Goal: Find contact information: Find contact information

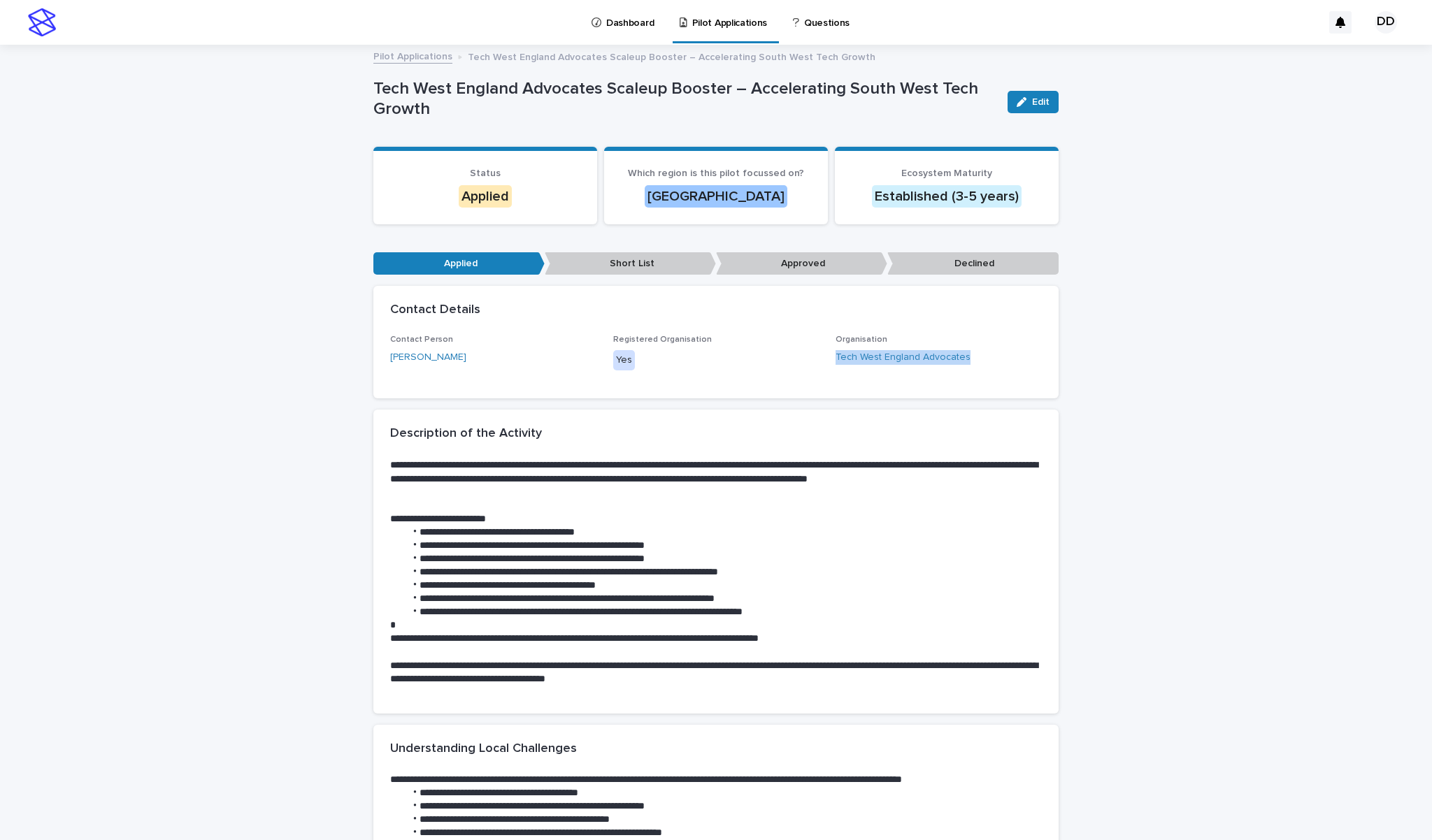
click at [419, 60] on link "Pilot Applications" at bounding box center [413, 55] width 79 height 16
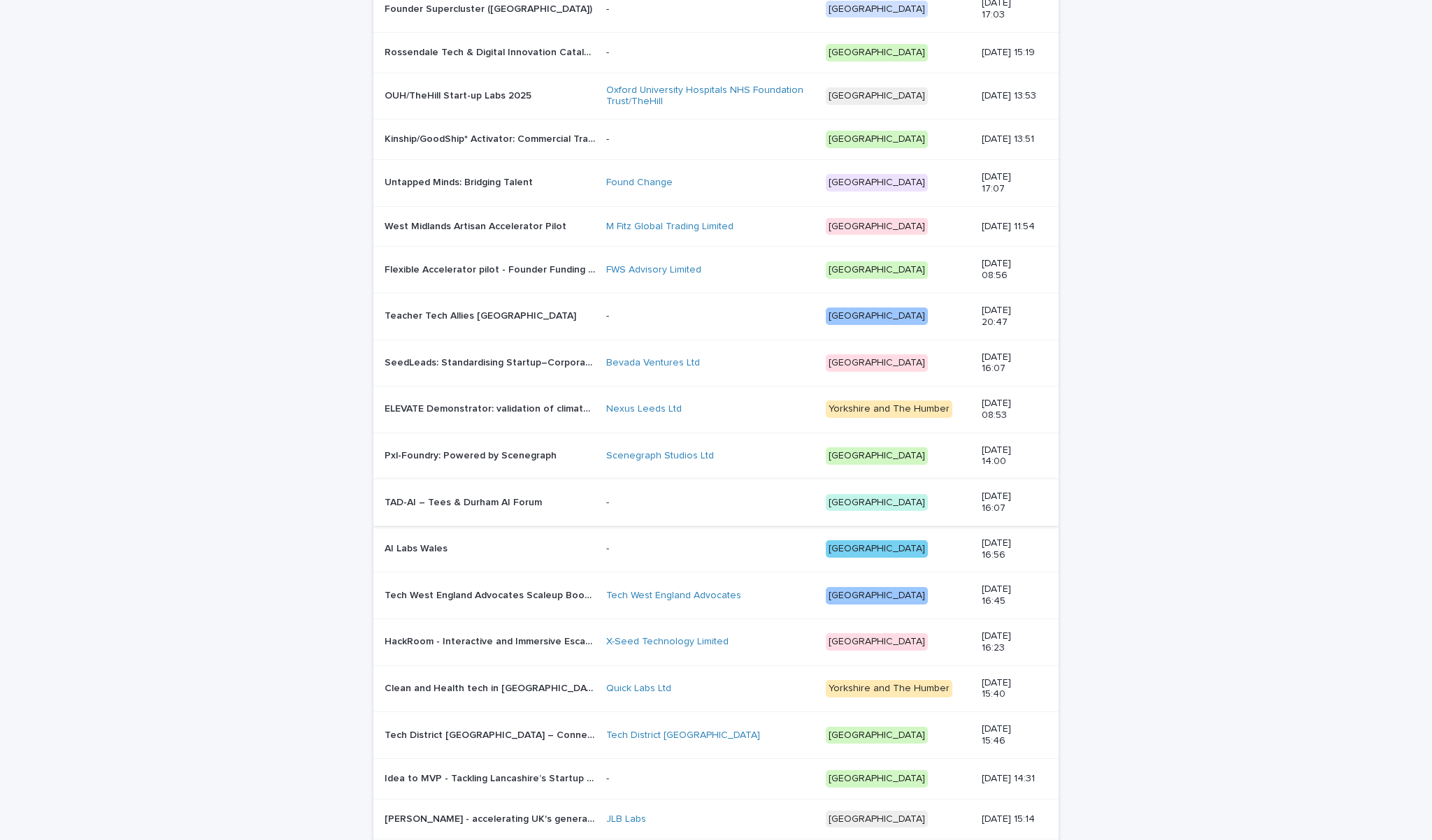
scroll to position [658, 0]
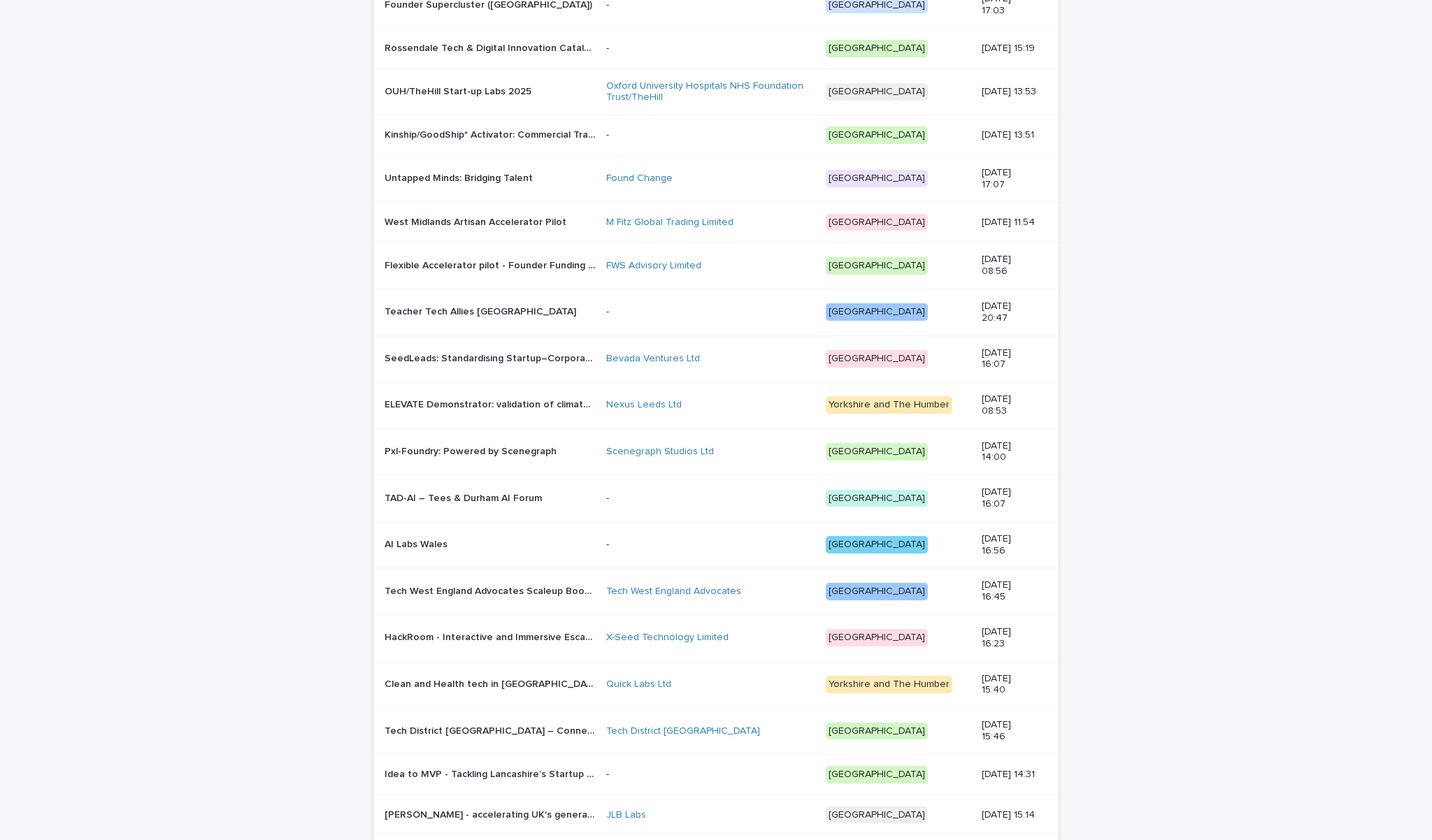
click at [432, 546] on p "AI Labs Wales" at bounding box center [417, 543] width 66 height 14
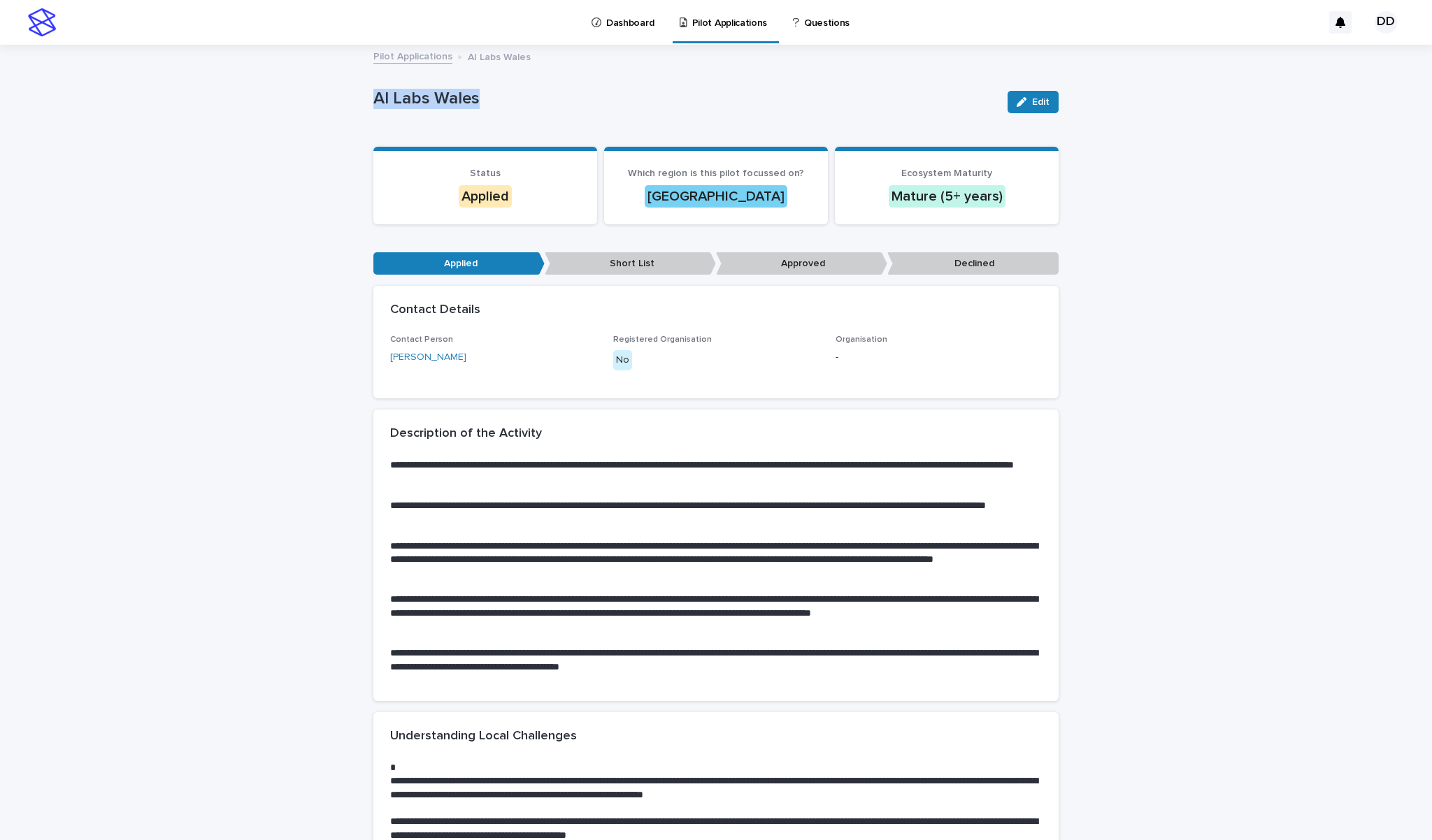
drag, startPoint x: 476, startPoint y: 100, endPoint x: 374, endPoint y: 100, distance: 102.0
click at [374, 100] on p "AI Labs Wales" at bounding box center [685, 99] width 623 height 20
copy p "AI Labs Wales"
click at [443, 354] on link "Jaymie Thomas" at bounding box center [428, 357] width 77 height 14
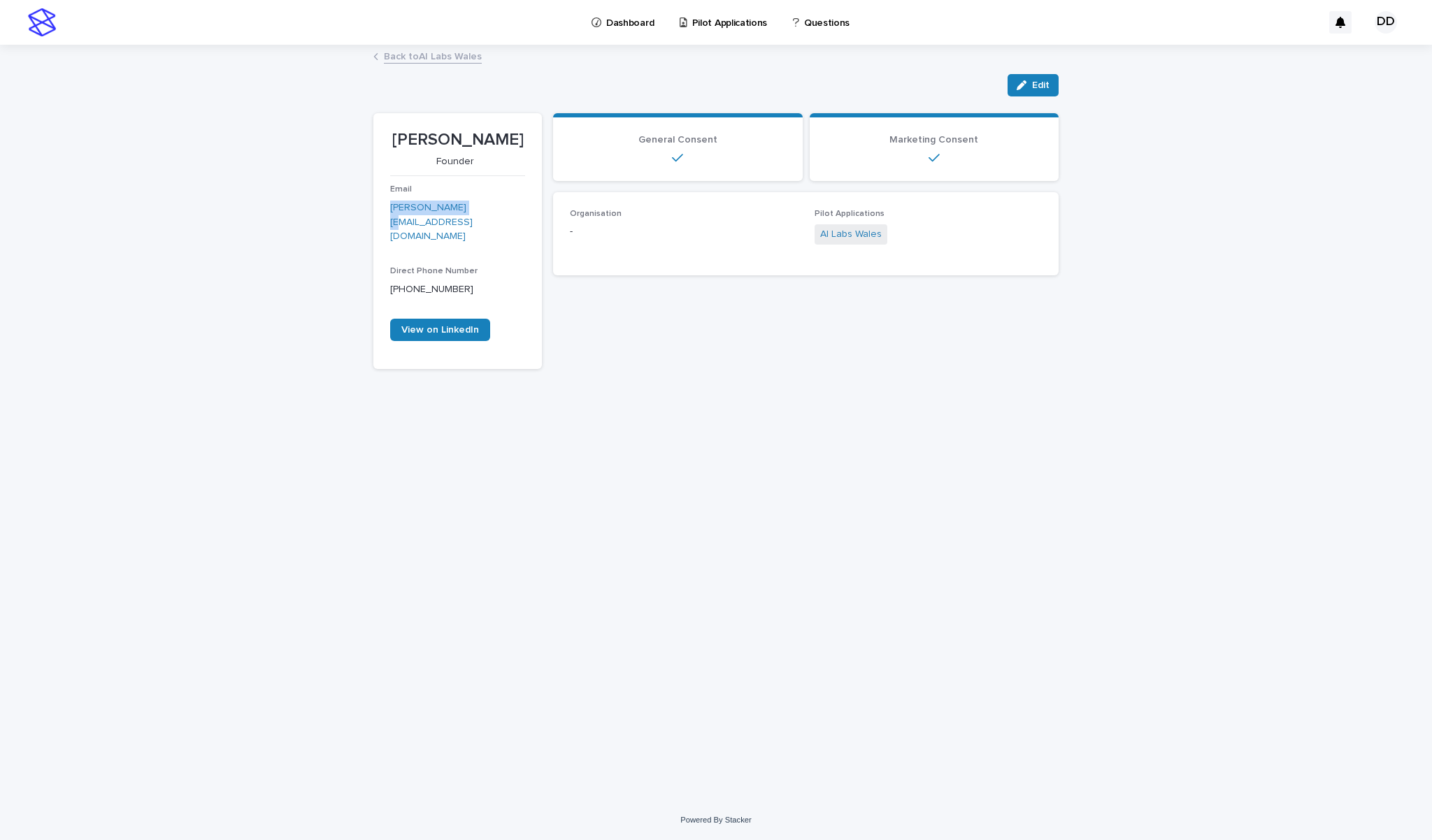
drag, startPoint x: 460, startPoint y: 206, endPoint x: 374, endPoint y: 206, distance: 86.0
click at [374, 206] on section "Jaymie Thomas Founder Email jay@aiwales.org Direct Phone Number +447446966443 V…" at bounding box center [458, 241] width 169 height 256
copy link "jay@aiwales.org"
drag, startPoint x: 513, startPoint y: 138, endPoint x: 399, endPoint y: 140, distance: 114.0
click at [399, 140] on p "Jaymie Thomas" at bounding box center [457, 140] width 135 height 20
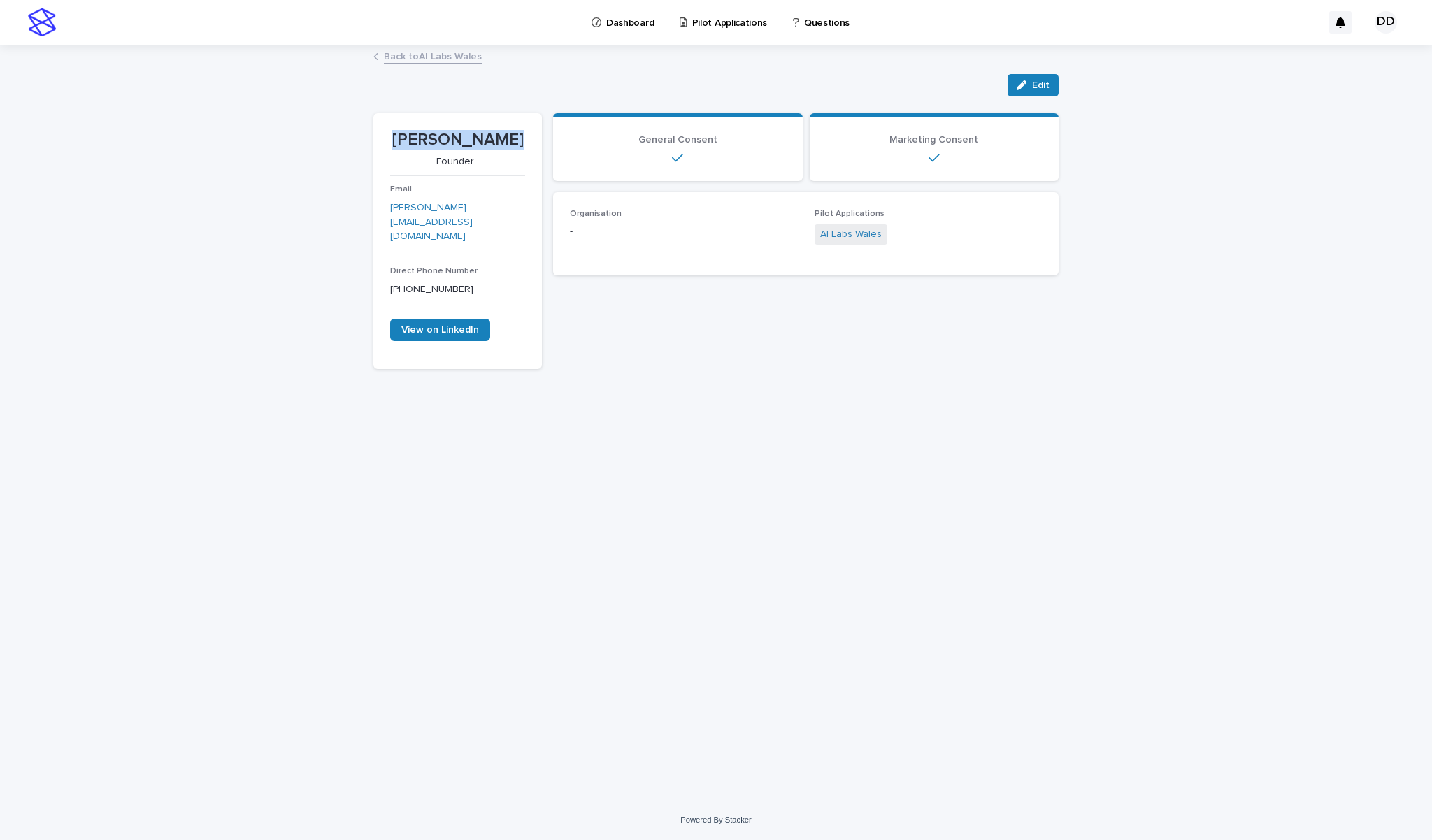
copy p "Jaymie Thomas"
click at [426, 60] on link "Back to AI Labs Wales" at bounding box center [432, 55] width 98 height 16
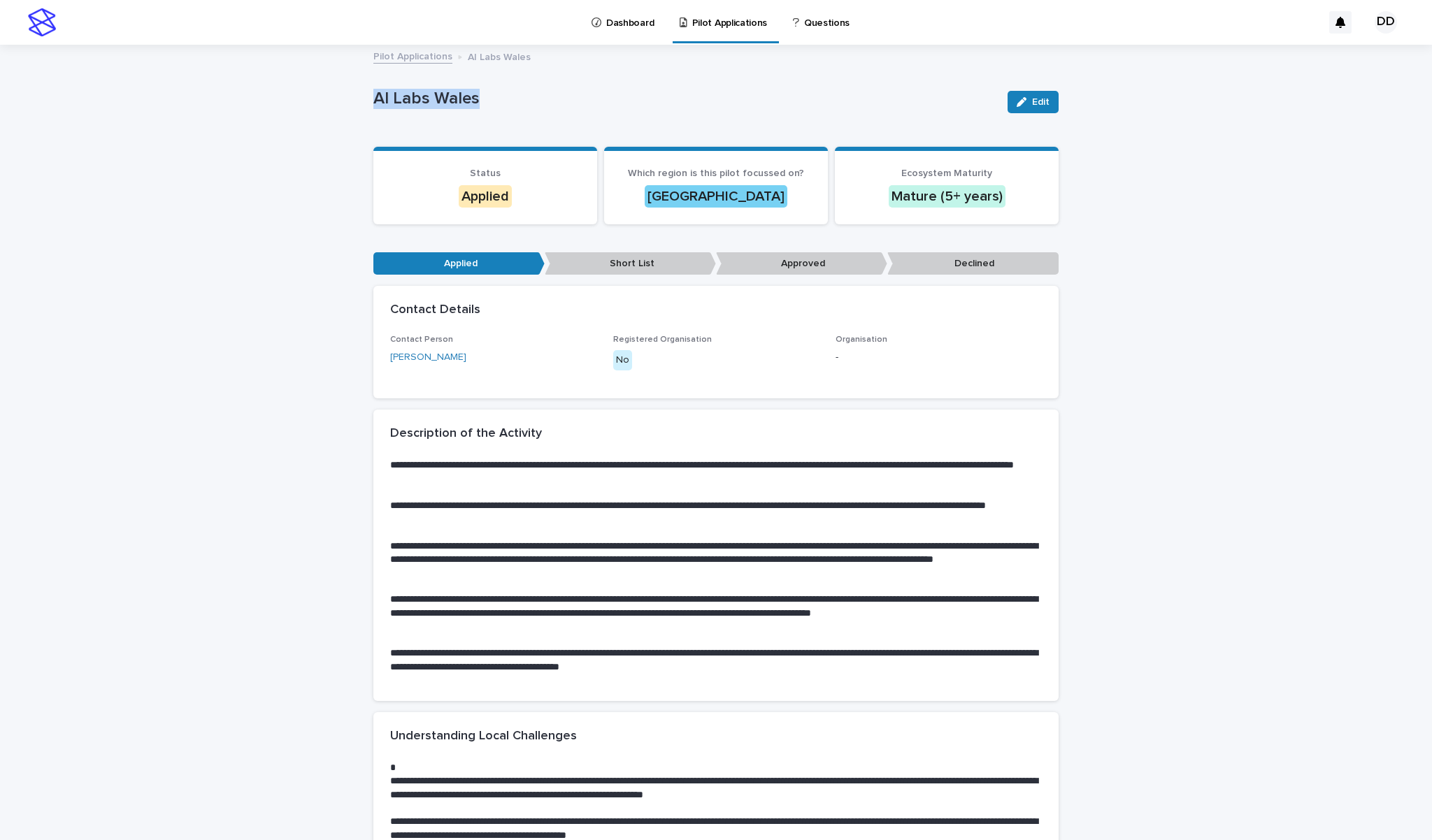
drag, startPoint x: 484, startPoint y: 101, endPoint x: 365, endPoint y: 103, distance: 119.0
copy p "AI Labs Wales"
click at [420, 59] on link "Pilot Applications" at bounding box center [413, 55] width 79 height 16
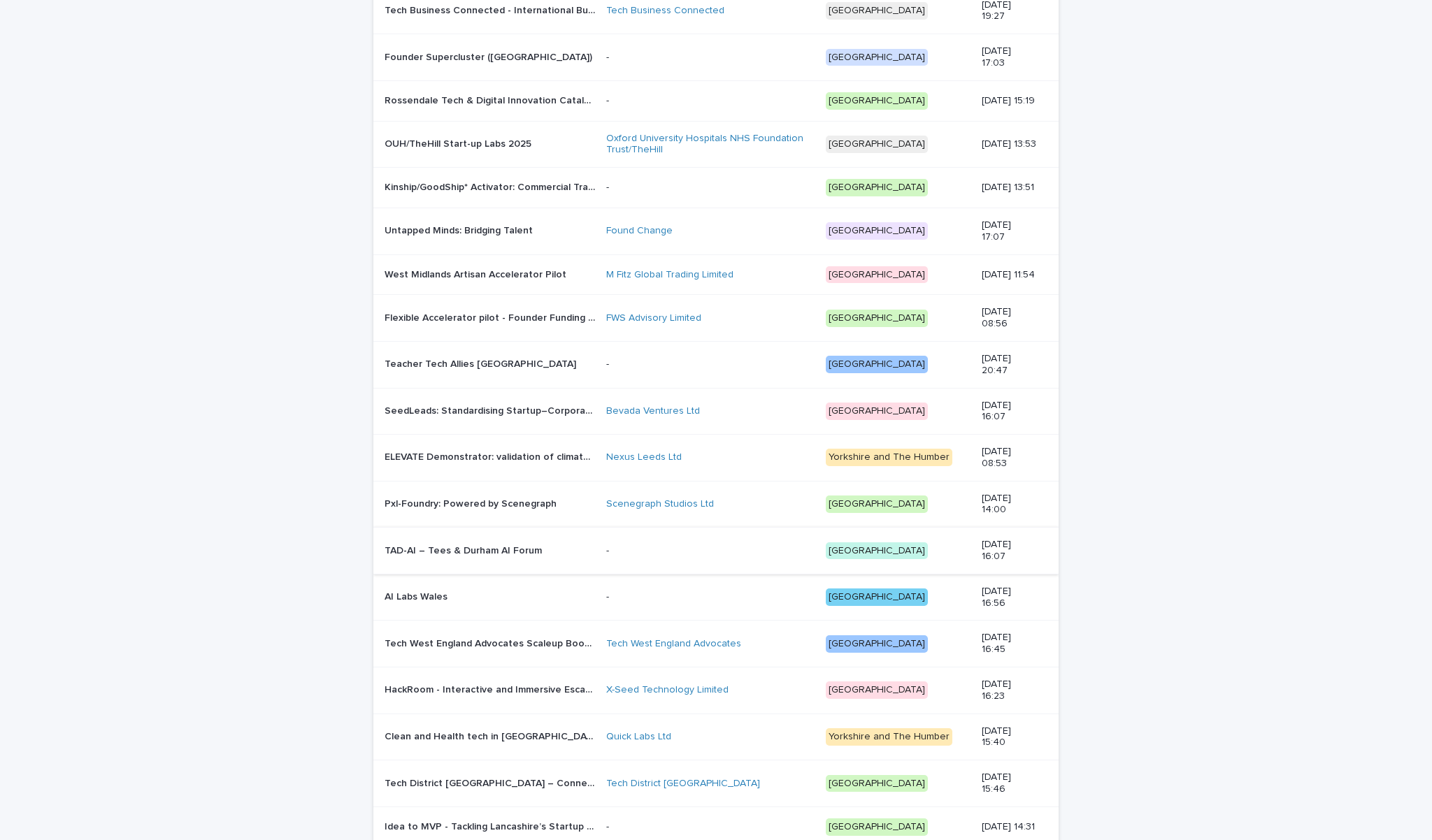
scroll to position [607, 0]
click at [480, 556] on p "TAD-AI – Tees & Durham AI Forum" at bounding box center [465, 548] width 160 height 14
